Goal: Information Seeking & Learning: Learn about a topic

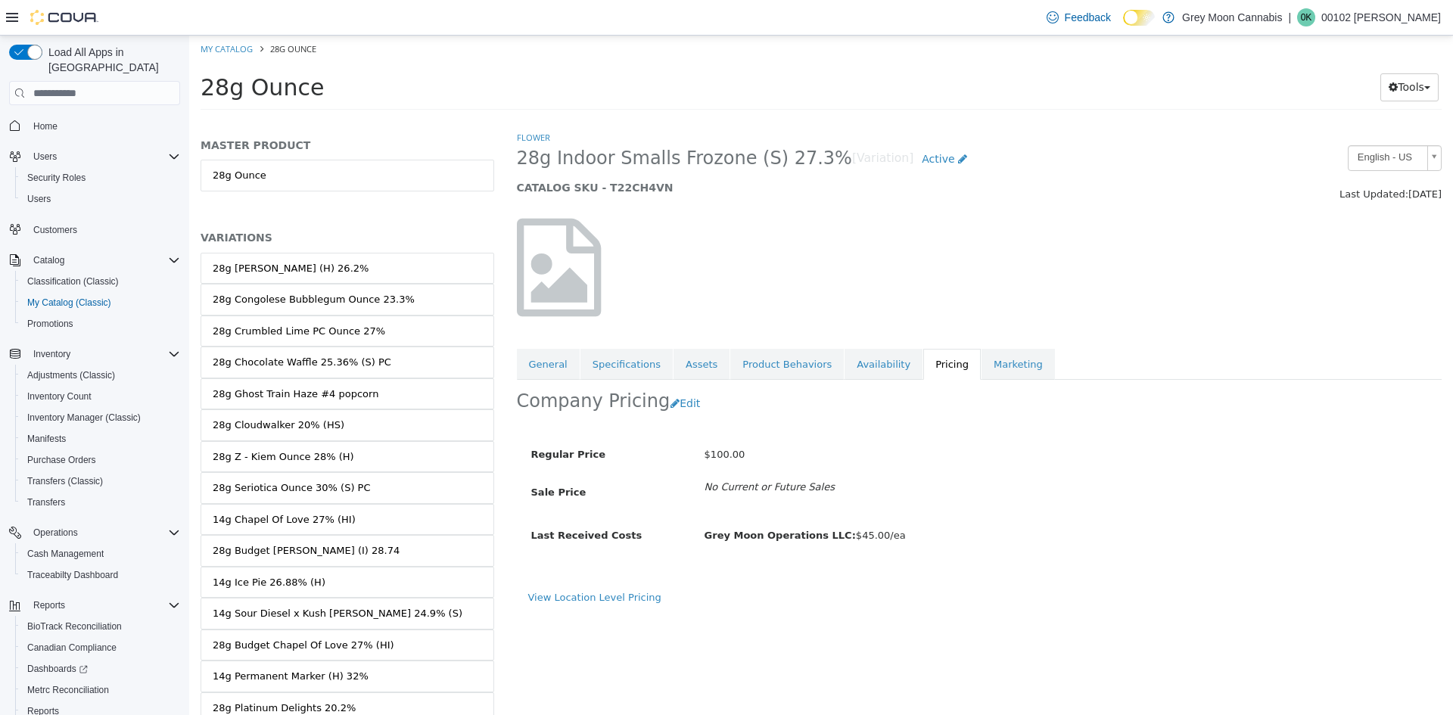
scroll to position [4881, 0]
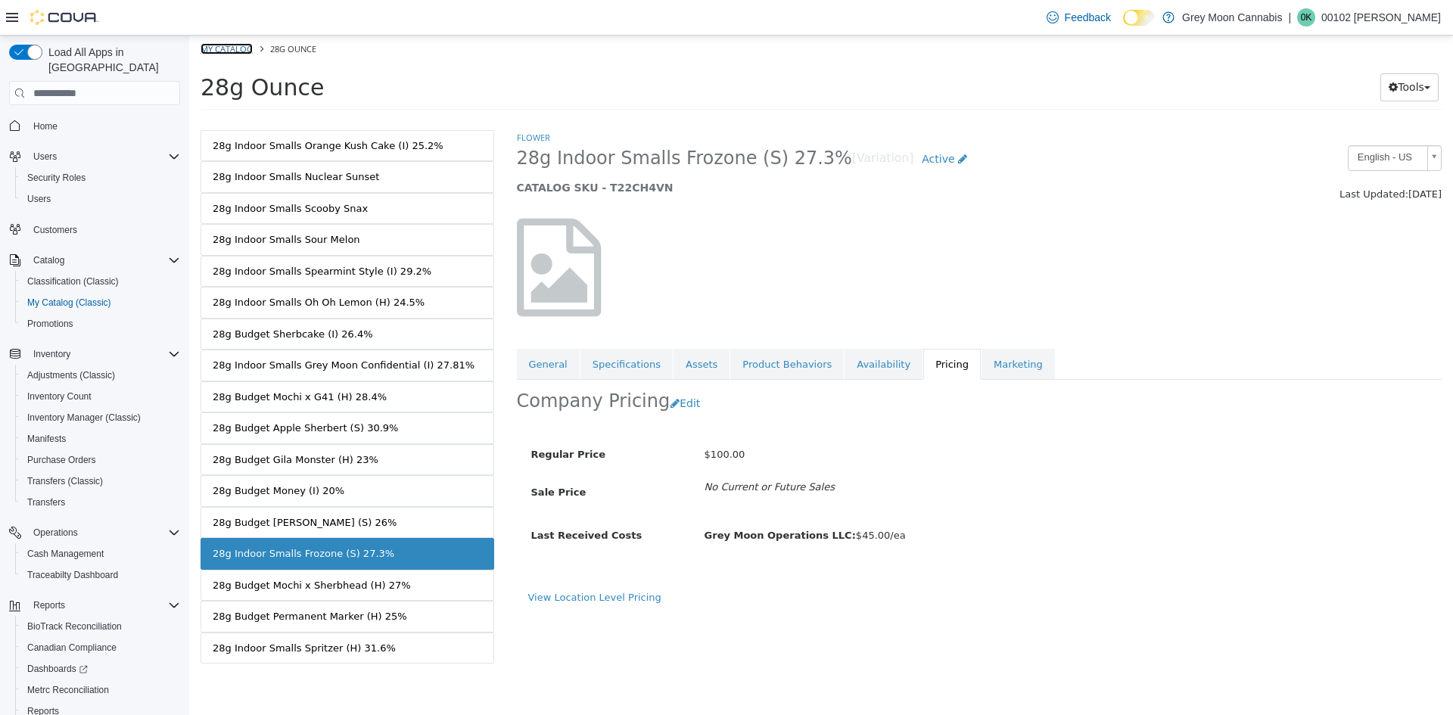
click at [227, 44] on link "My Catalog" at bounding box center [227, 48] width 52 height 11
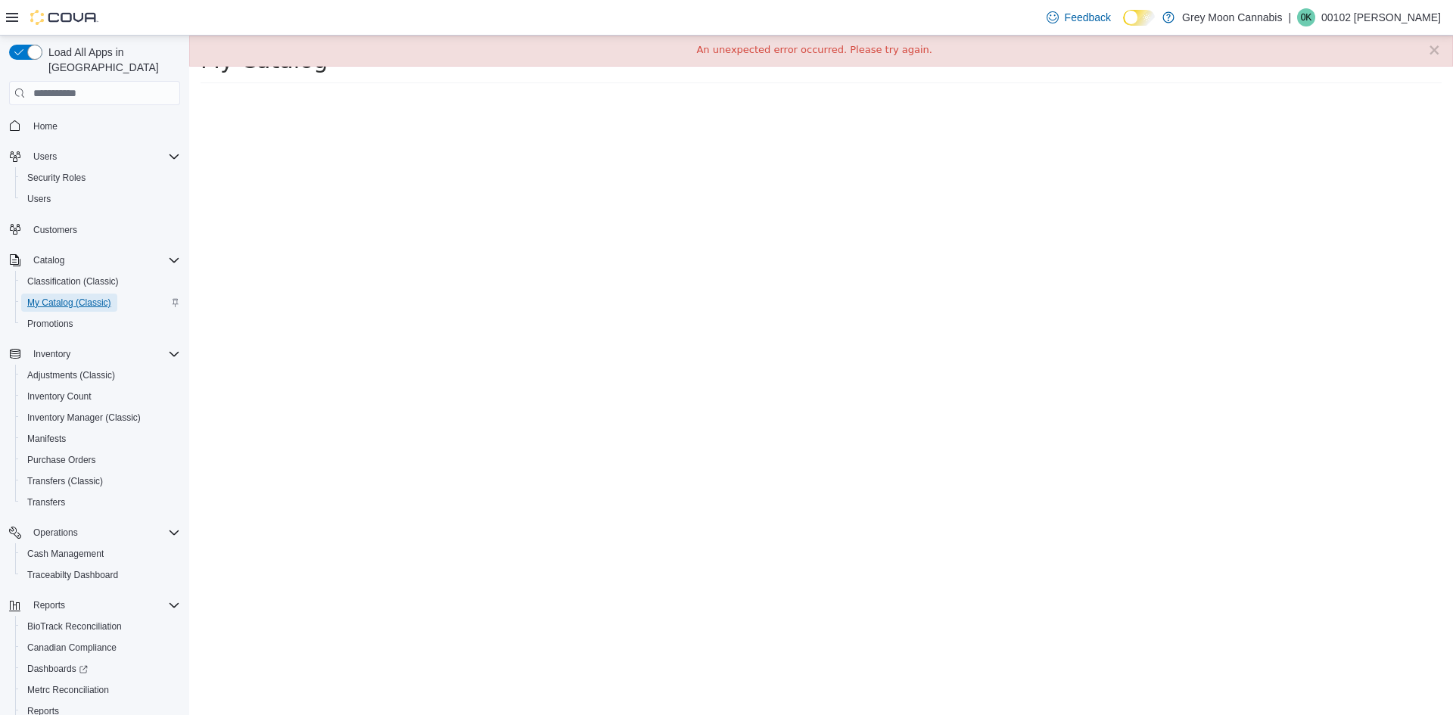
click at [42, 297] on span "My Catalog (Classic)" at bounding box center [69, 303] width 84 height 12
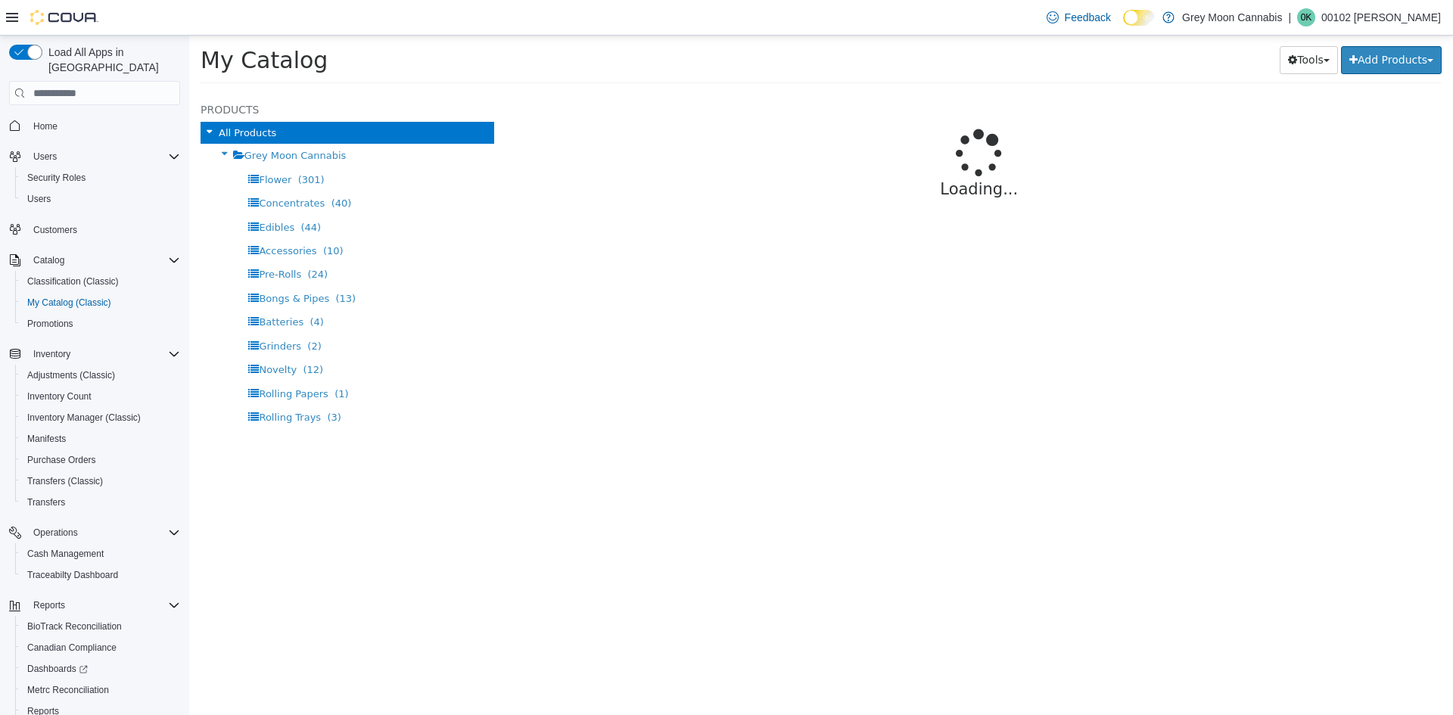
select select "**********"
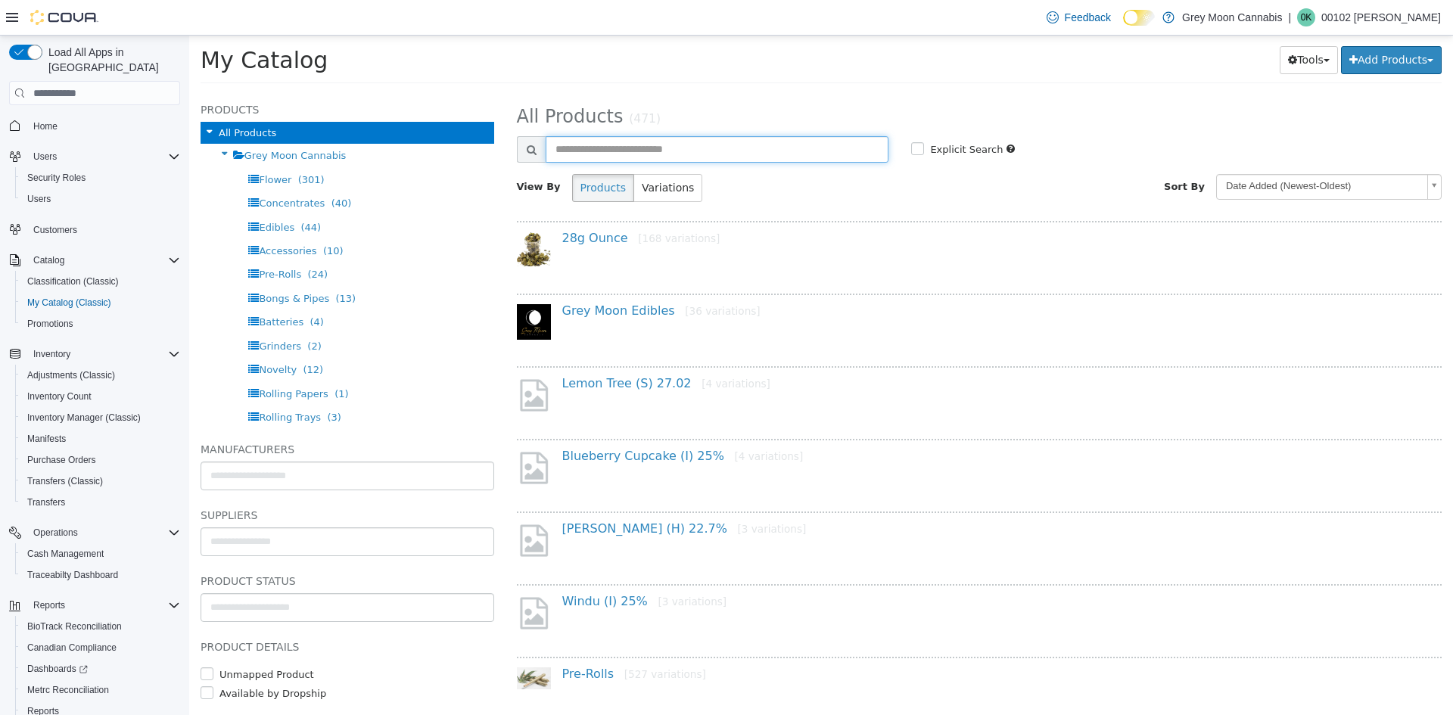
click at [654, 155] on input "text" at bounding box center [718, 149] width 344 height 26
type input "*****"
select select "**********"
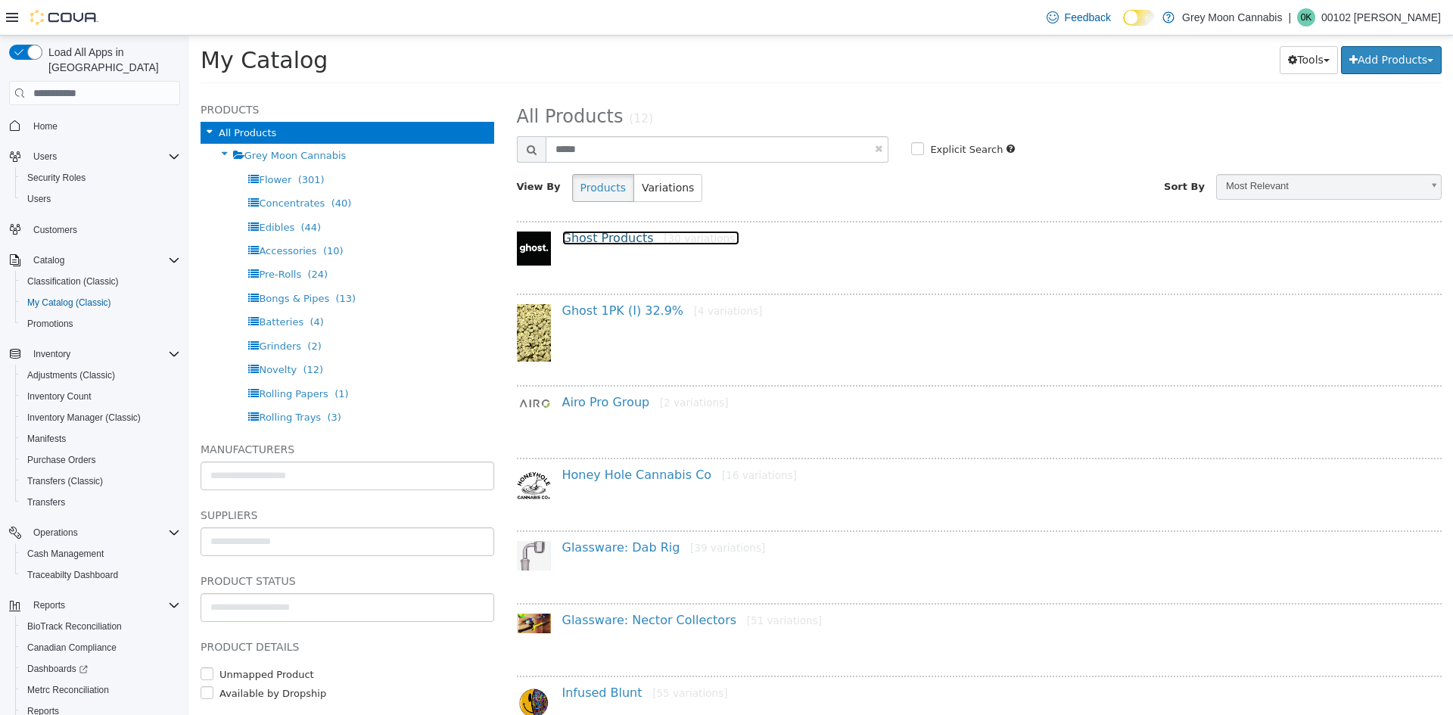
click at [589, 243] on link "Ghost Products [30 variations]" at bounding box center [650, 238] width 177 height 14
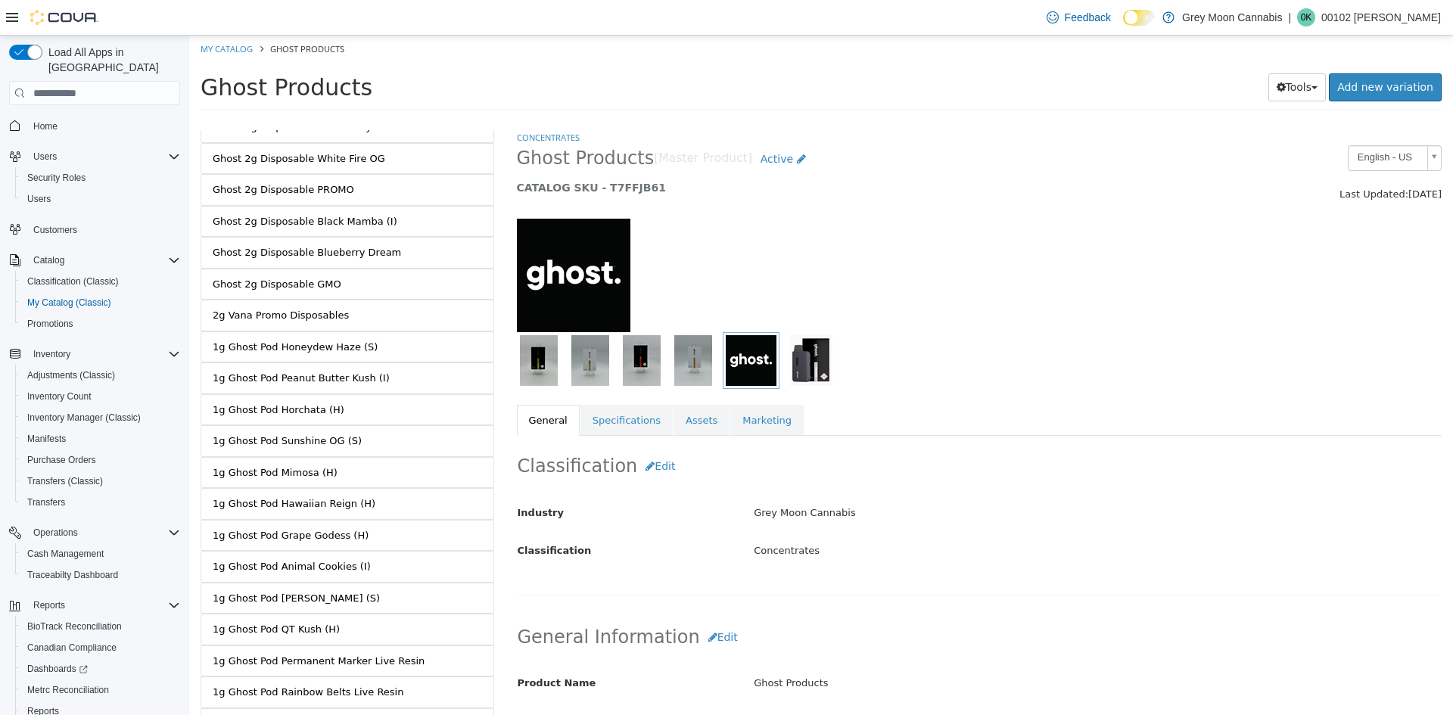
scroll to position [303, 0]
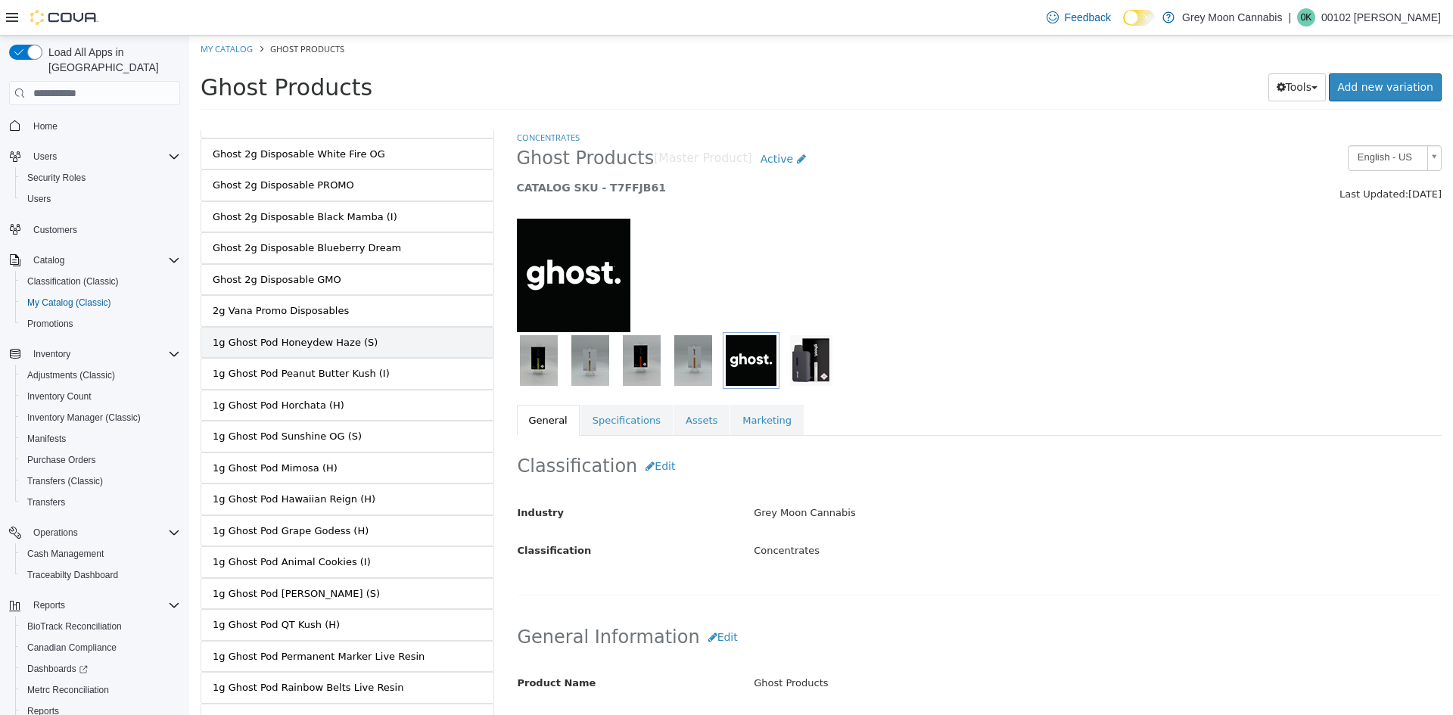
click at [399, 350] on link "1g Ghost Pod Honeydew Haze (S)" at bounding box center [348, 343] width 294 height 32
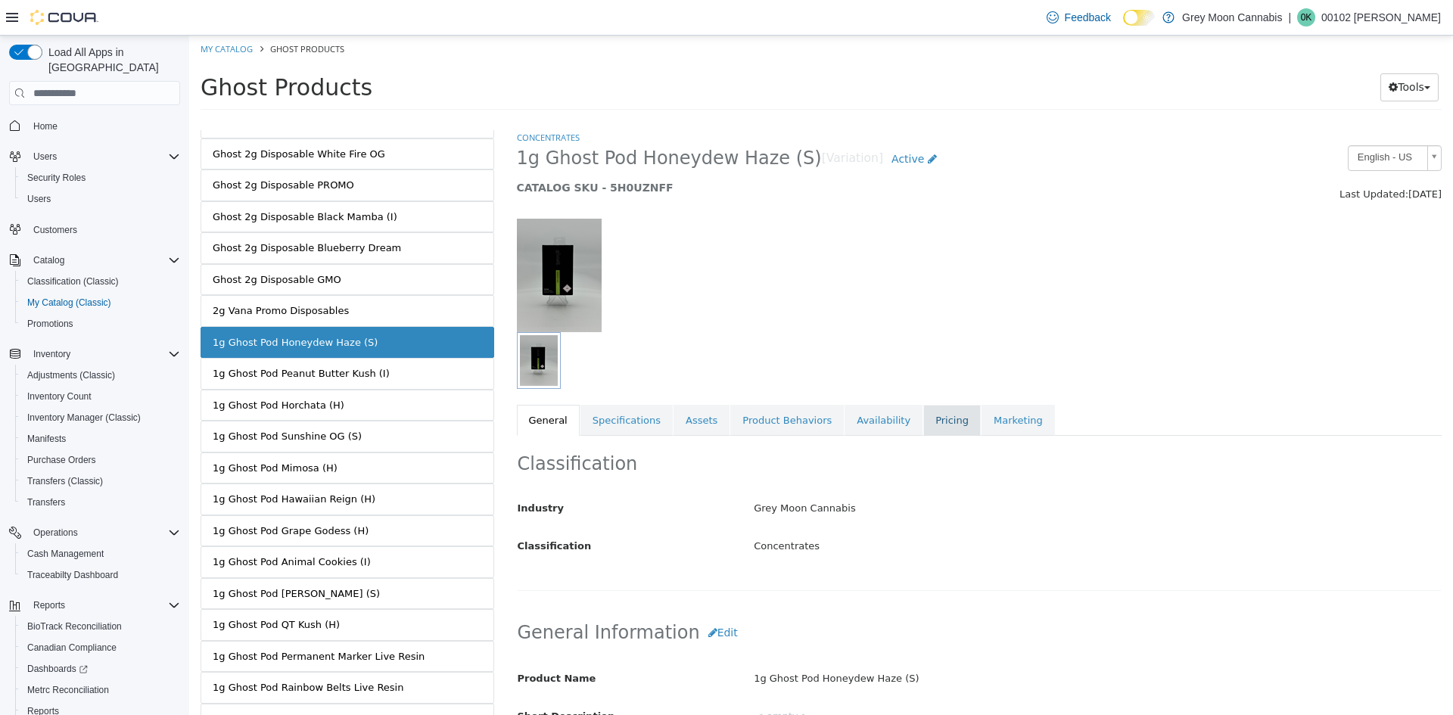
click at [923, 428] on link "Pricing" at bounding box center [952, 421] width 58 height 32
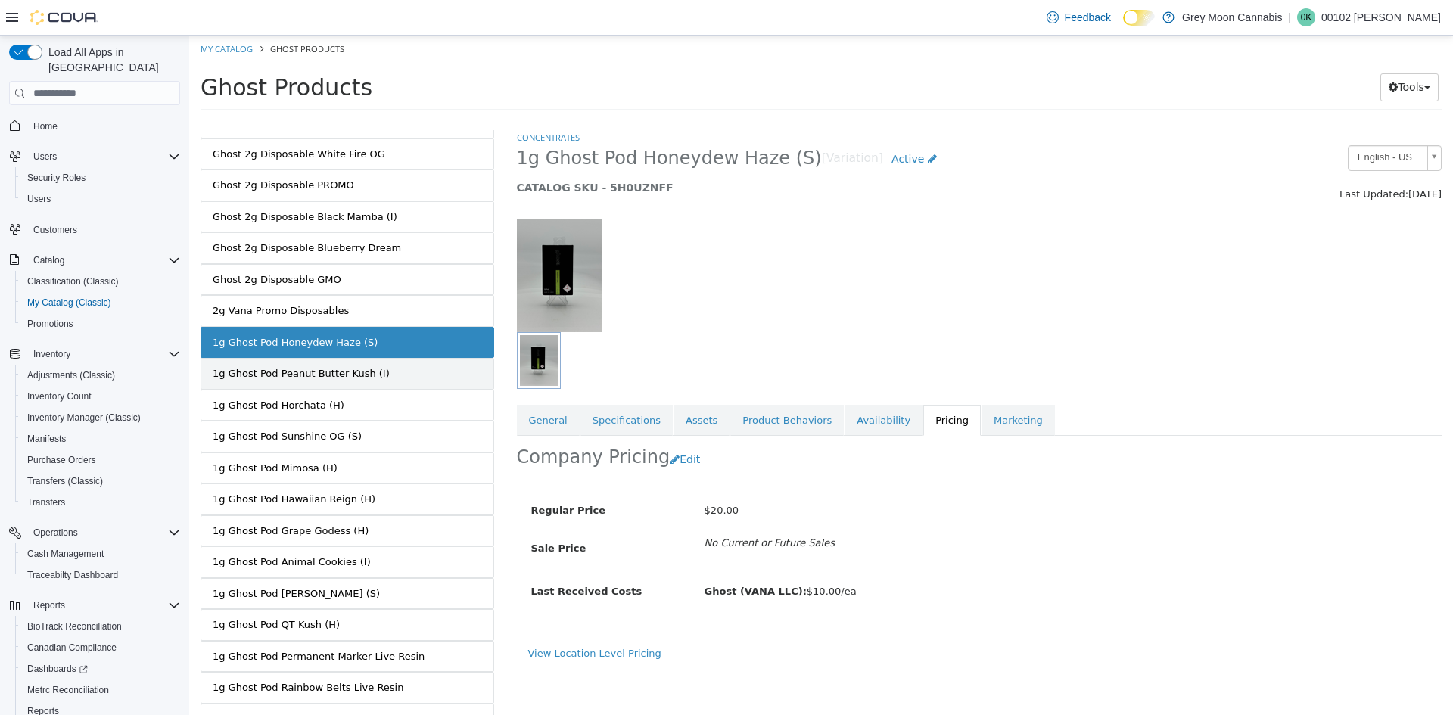
click at [346, 379] on div "1g Ghost Pod Peanut Butter Kush (I)" at bounding box center [301, 373] width 177 height 15
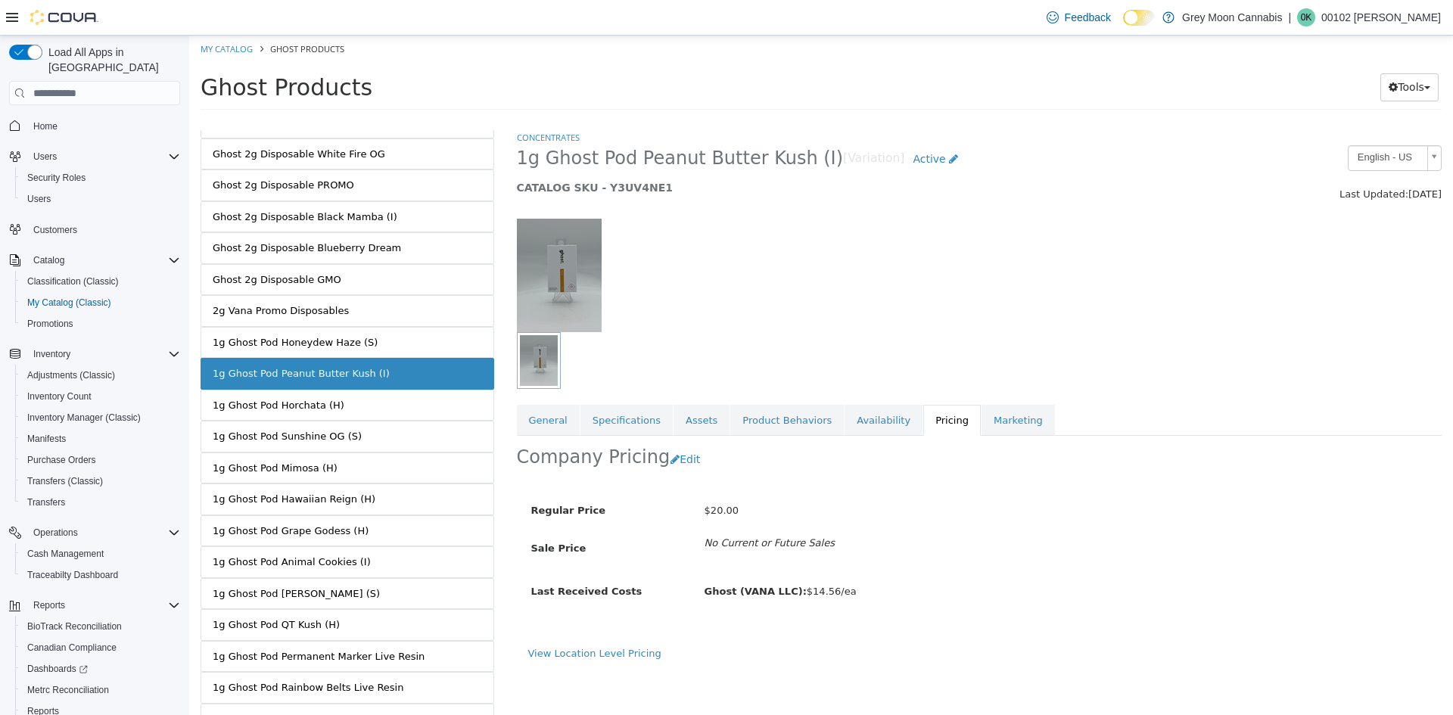
click at [333, 400] on link "1g Ghost Pod Horchata (H)" at bounding box center [348, 406] width 294 height 32
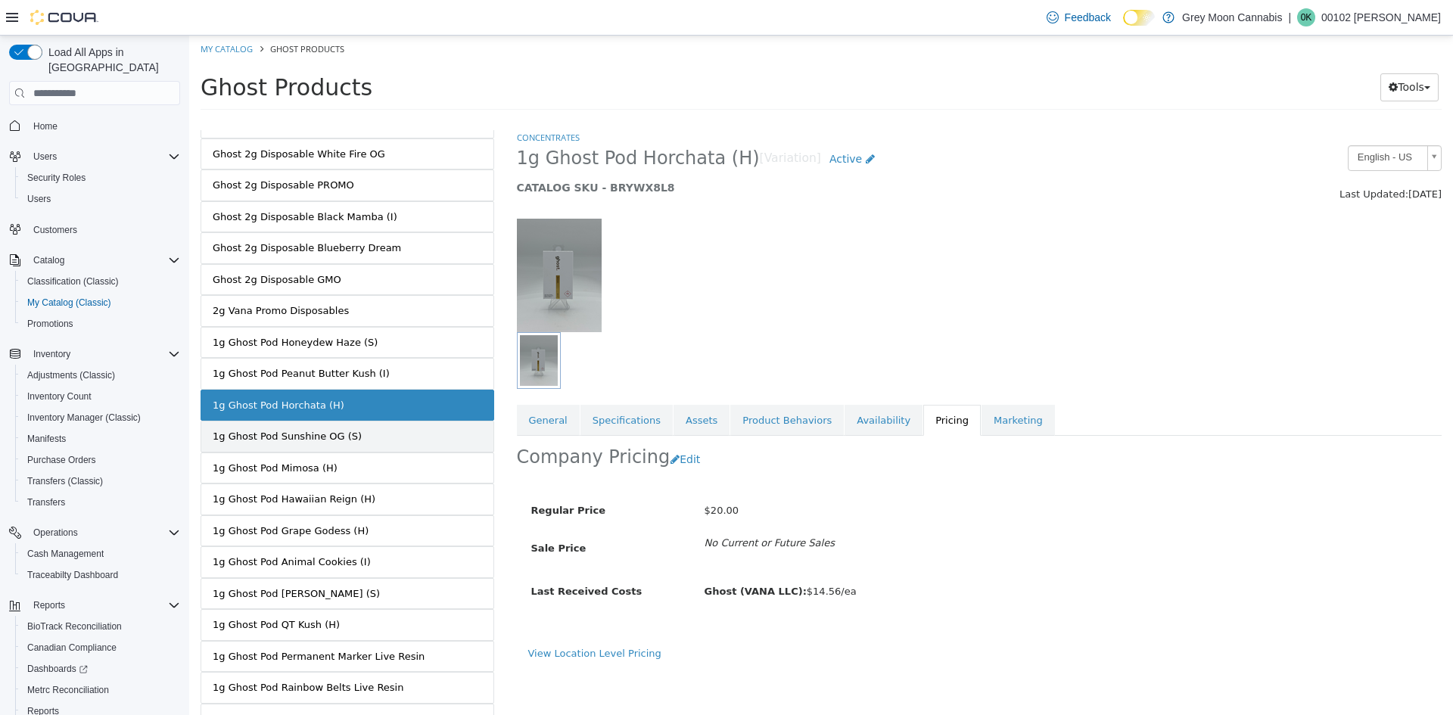
click at [334, 431] on div "1g Ghost Pod Sunshine OG (S)" at bounding box center [287, 436] width 149 height 15
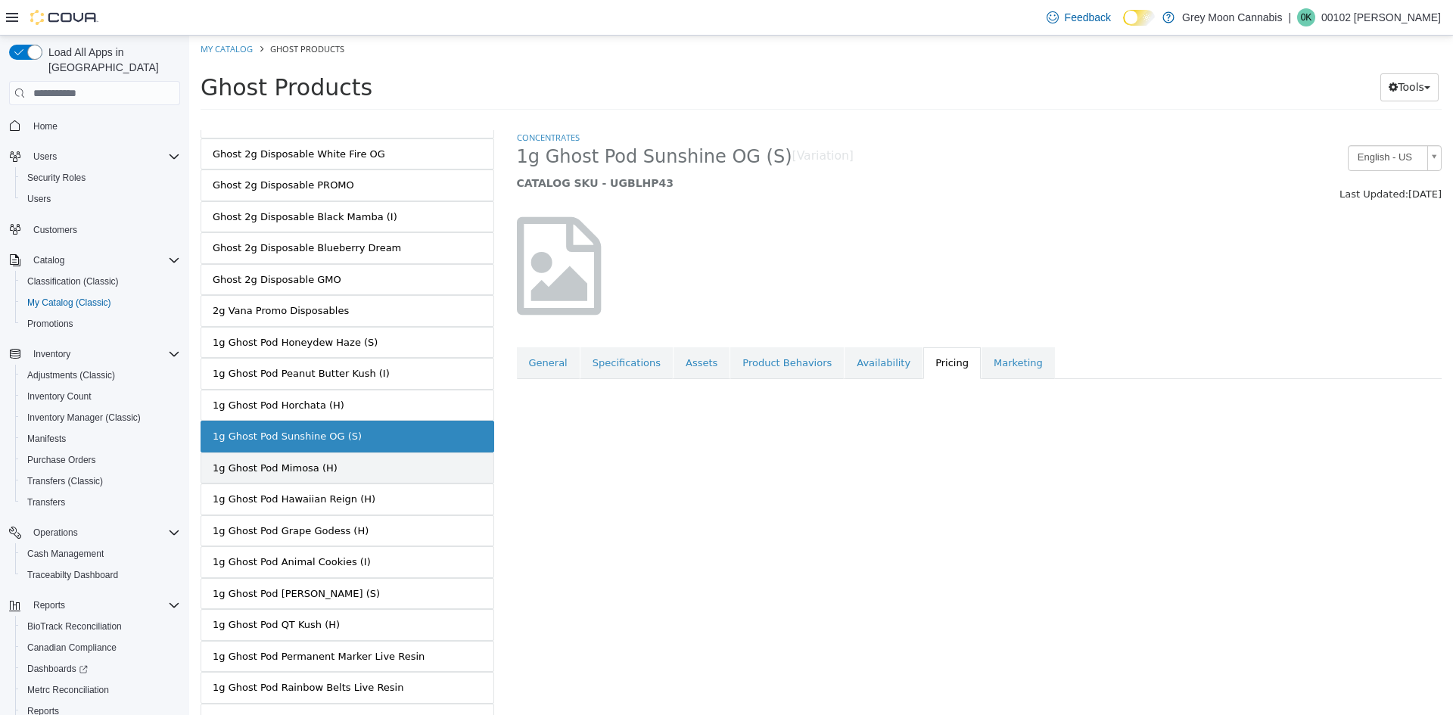
click at [337, 456] on link "1g Ghost Pod Mimosa (H)" at bounding box center [348, 469] width 294 height 32
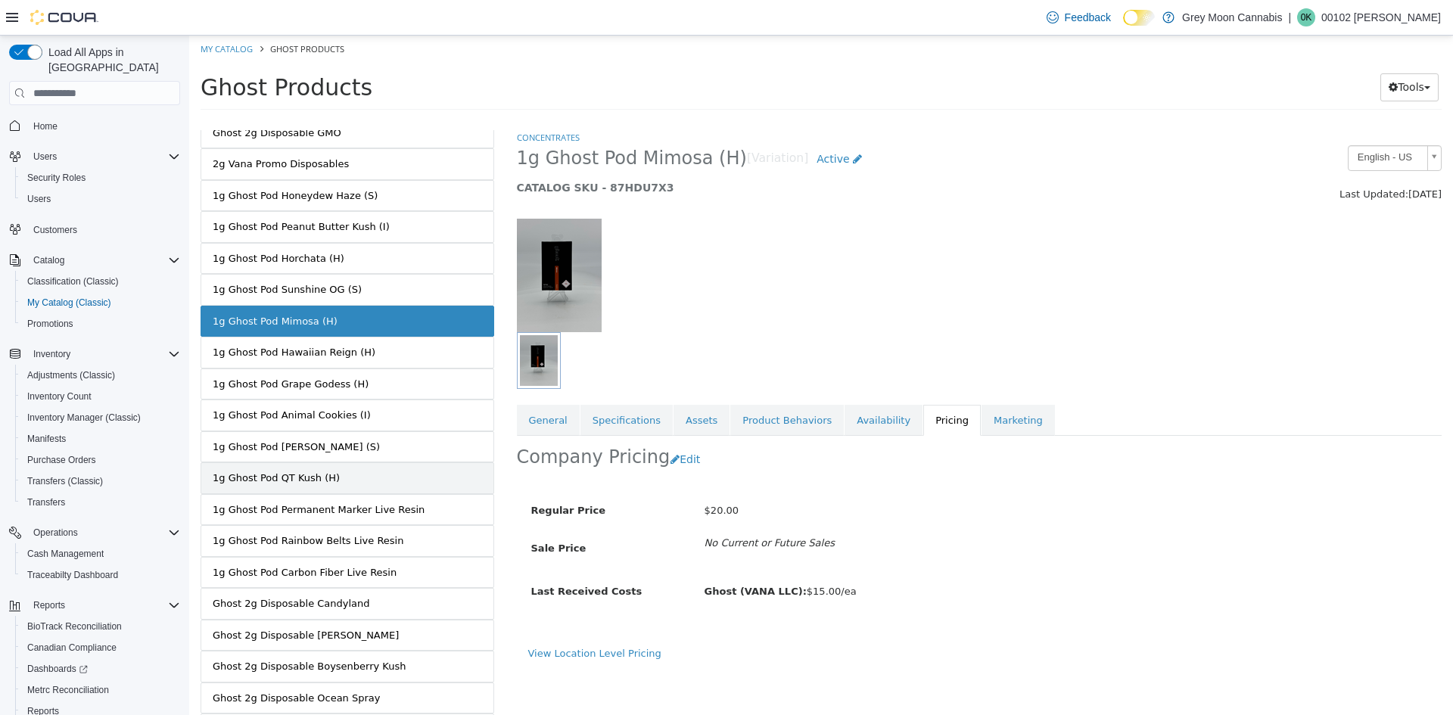
scroll to position [454, 0]
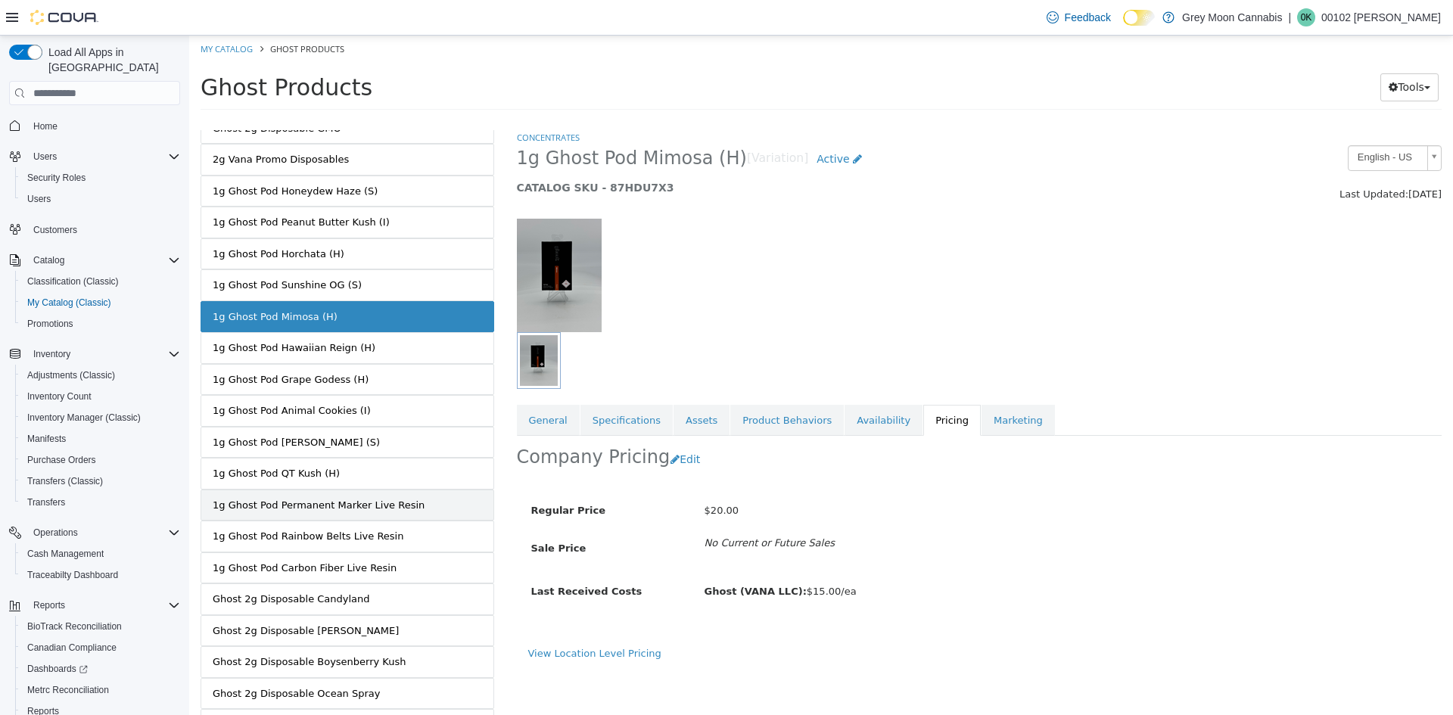
click at [338, 504] on div "1g Ghost Pod Permanent Marker Live Resin" at bounding box center [319, 505] width 212 height 15
